Goal: Information Seeking & Learning: Learn about a topic

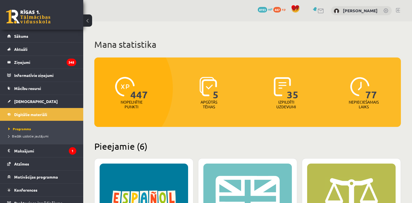
scroll to position [381, 0]
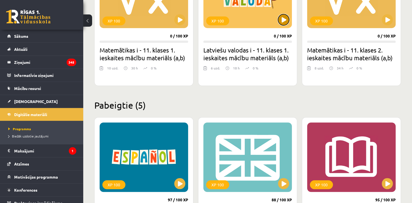
click at [285, 23] on button at bounding box center [283, 19] width 11 height 11
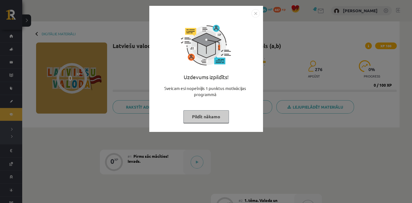
click at [194, 115] on button "Pildīt nākamo" at bounding box center [206, 116] width 46 height 13
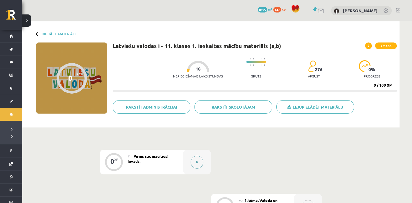
click at [198, 160] on button at bounding box center [197, 162] width 13 height 13
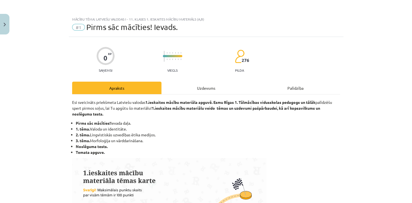
click at [213, 90] on div "Uzdevums" at bounding box center [206, 88] width 89 height 12
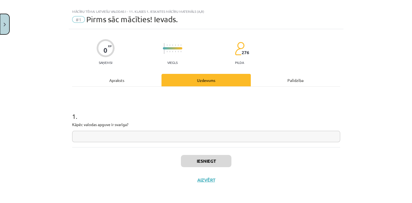
click at [8, 22] on button "Close" at bounding box center [4, 24] width 9 height 21
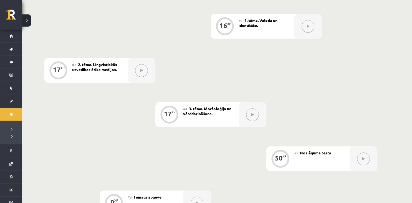
scroll to position [0, 0]
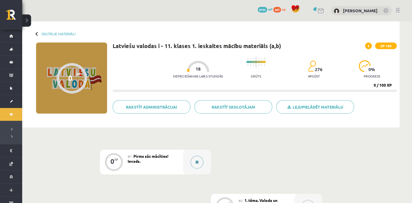
click at [202, 158] on button at bounding box center [197, 162] width 13 height 13
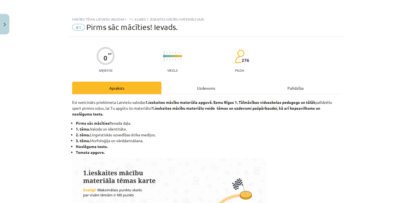
click at [219, 93] on div "Uzdevums" at bounding box center [206, 88] width 89 height 12
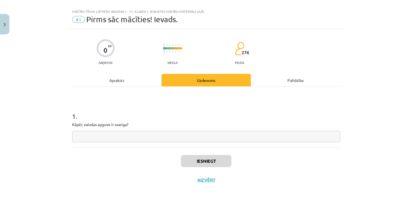
click at [148, 140] on input "text" at bounding box center [206, 136] width 268 height 11
click at [216, 159] on button "Iesniegt" at bounding box center [206, 161] width 51 height 12
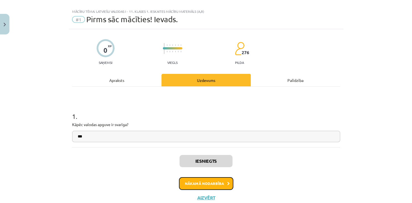
click at [222, 186] on button "Nākamā nodarbība" at bounding box center [206, 183] width 54 height 13
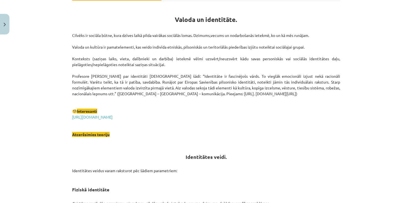
scroll to position [95, 0]
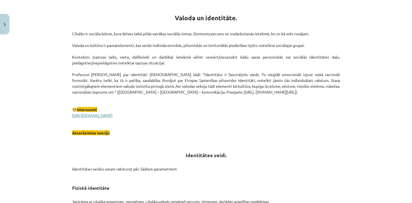
click at [113, 115] on link "https://lingvo.info/babylon?hl=lv" at bounding box center [92, 115] width 41 height 5
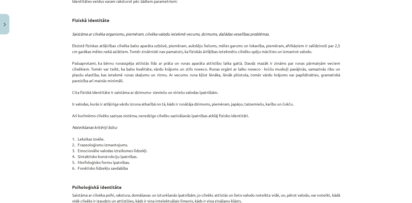
scroll to position [269, 0]
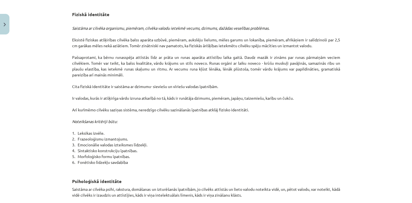
click at [373, 99] on div "Mācību tēma: Latviešu valodas i - 11. klases 1. ieskaites mācību materiāls (a,b…" at bounding box center [206, 101] width 412 height 203
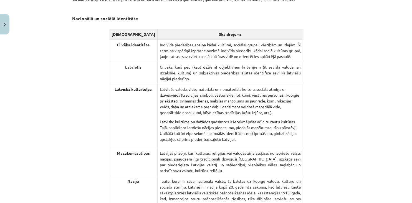
scroll to position [728, 0]
